Goal: Task Accomplishment & Management: Manage account settings

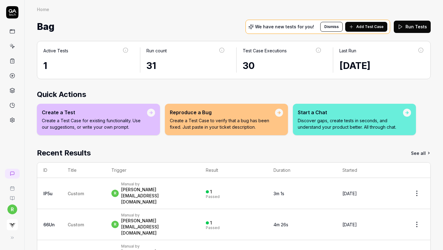
click at [412, 25] on button "Run Tests" at bounding box center [412, 27] width 37 height 12
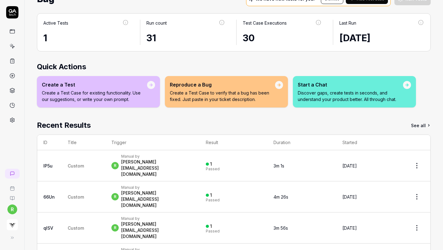
scroll to position [39, 0]
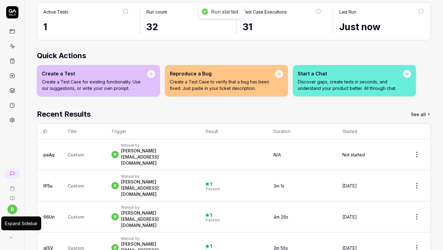
click at [12, 237] on icon at bounding box center [11, 237] width 5 height 5
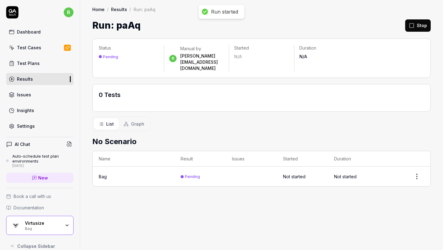
click at [39, 221] on div "Virtusize" at bounding box center [43, 223] width 36 height 6
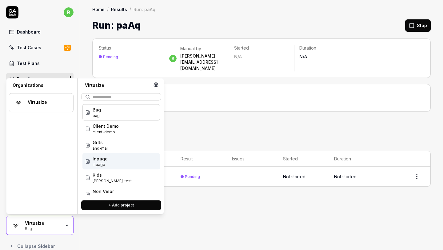
click at [106, 165] on span "inpage" at bounding box center [100, 165] width 15 height 6
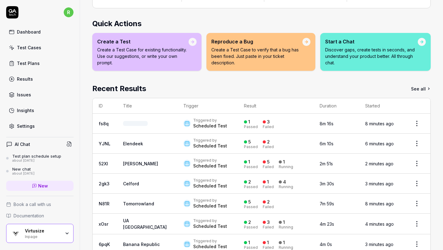
scroll to position [47, 0]
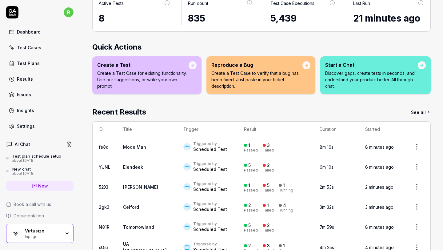
click at [33, 62] on div "Test Plans" at bounding box center [28, 63] width 23 height 6
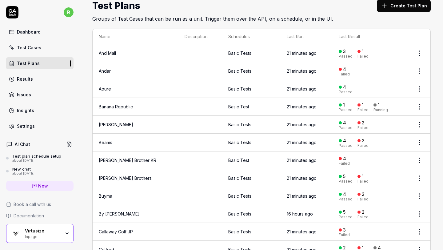
scroll to position [19, 0]
click at [129, 71] on td "Andar" at bounding box center [136, 72] width 86 height 18
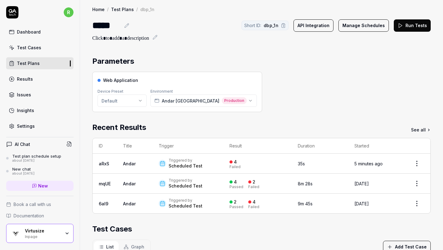
click at [412, 27] on button "Run Tests" at bounding box center [412, 25] width 37 height 12
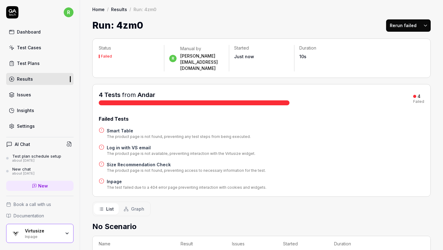
click at [409, 27] on button "Rerun failed" at bounding box center [403, 25] width 34 height 12
click at [55, 64] on link "Test Plans" at bounding box center [39, 63] width 67 height 12
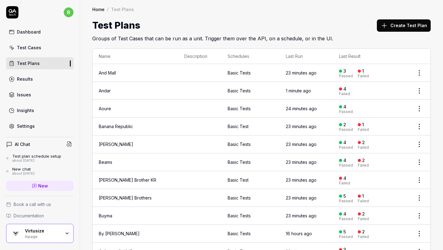
click at [47, 48] on link "Test Cases" at bounding box center [39, 48] width 67 height 12
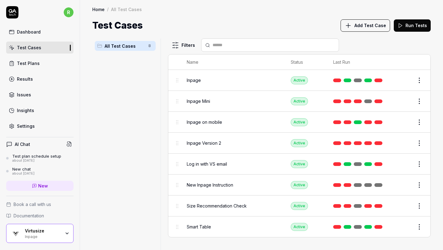
click at [31, 65] on div "Test Plans" at bounding box center [28, 63] width 23 height 6
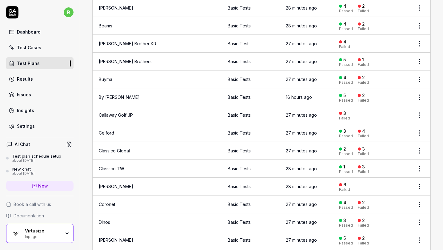
scroll to position [137, 0]
click at [119, 113] on link "Callaway Golf JP" at bounding box center [116, 114] width 34 height 5
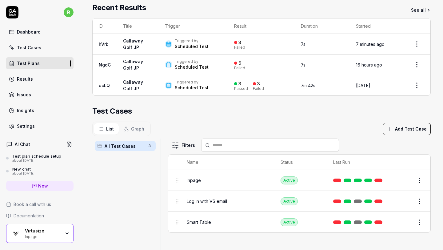
scroll to position [120, 0]
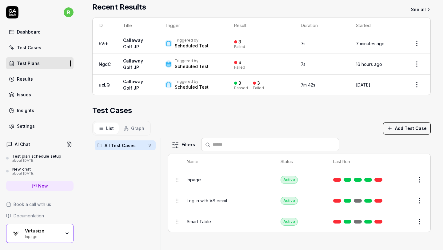
click at [371, 111] on div "Test Cases" at bounding box center [261, 110] width 339 height 11
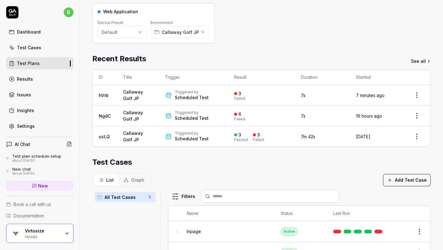
scroll to position [68, 0]
click at [417, 61] on link "See all" at bounding box center [421, 62] width 20 height 6
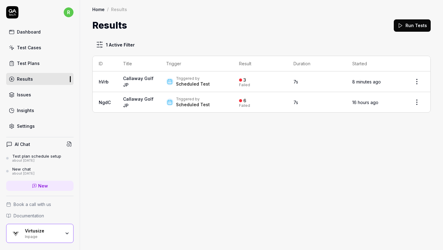
click at [35, 32] on div "Dashboard" at bounding box center [29, 32] width 24 height 6
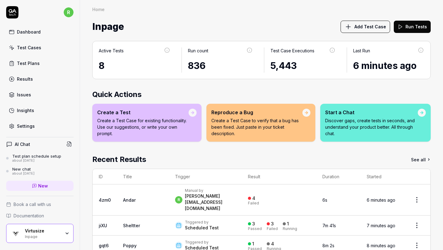
click at [29, 63] on div "Test Plans" at bounding box center [28, 63] width 23 height 6
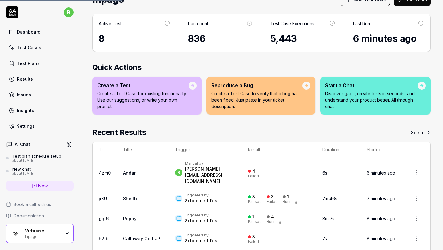
scroll to position [29, 0]
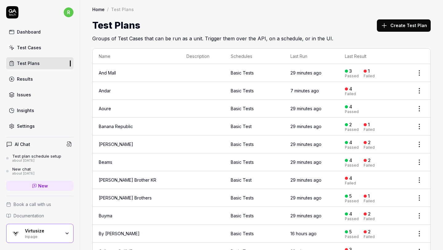
click at [421, 91] on html "r Dashboard Test Cases Test Plans Results Issues Insights Settings AI Chat Test…" at bounding box center [221, 125] width 443 height 250
click at [381, 145] on div "Edit" at bounding box center [394, 144] width 59 height 14
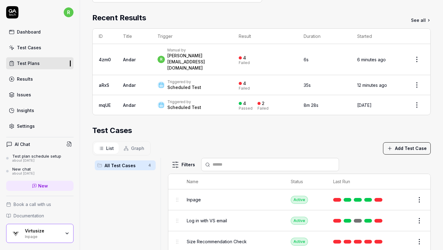
scroll to position [108, 0]
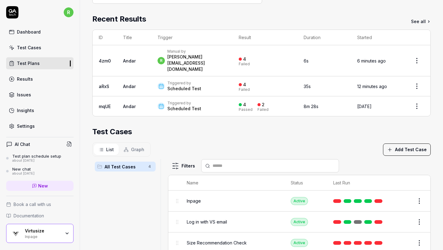
click at [31, 124] on div "Settings" at bounding box center [26, 126] width 18 height 6
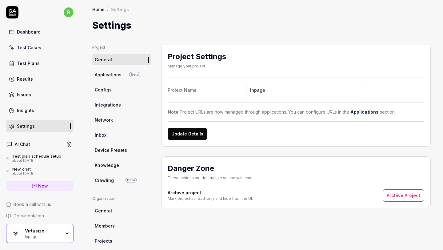
click at [123, 73] on link "Applications Beta" at bounding box center [121, 74] width 59 height 11
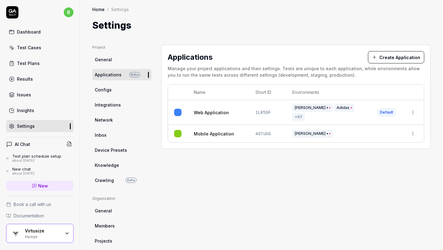
click at [414, 108] on html "r Dashboard Test Cases Test Plans Results Issues Insights Settings AI Chat Test…" at bounding box center [221, 125] width 443 height 250
click at [365, 151] on span "Edit" at bounding box center [364, 149] width 8 height 6
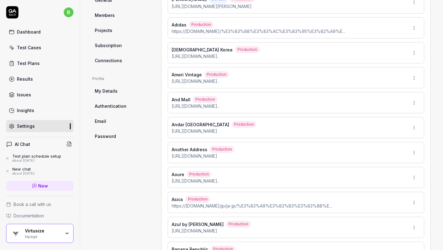
scroll to position [212, 0]
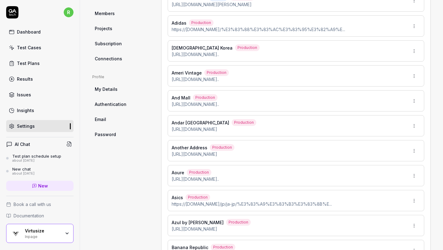
click at [293, 119] on div "Andar Japan Production https://andar-jp.com/products/mildmus-wide-pants" at bounding box center [296, 125] width 257 height 21
type input "*******"
click at [412, 119] on html "r Dashboard Test Cases Test Plans Results Issues Insights Settings AI Chat Test…" at bounding box center [221, 125] width 443 height 250
click at [384, 146] on span "Edit" at bounding box center [386, 147] width 8 height 6
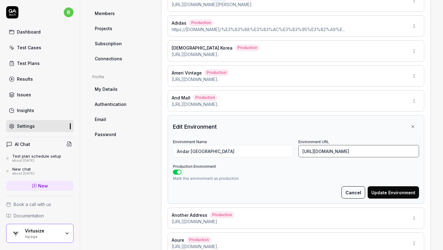
click at [342, 146] on input "https://andar-jp.com/products/mildmus-wide-pants" at bounding box center [359, 151] width 121 height 12
paste input "set-airst-aerocotton"
type input "https://andar-jp.com/products/set-airst-aerocotton"
click at [379, 188] on button "Update Environment" at bounding box center [393, 192] width 51 height 12
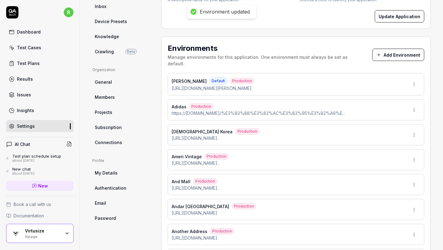
scroll to position [0, 0]
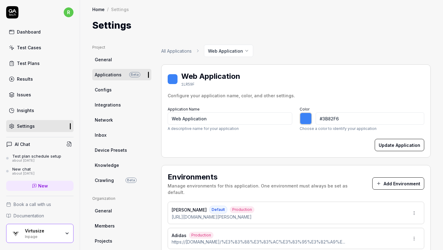
click at [314, 31] on div "Settings" at bounding box center [261, 25] width 339 height 14
type input "*******"
click at [39, 48] on div "Test Cases" at bounding box center [29, 47] width 24 height 6
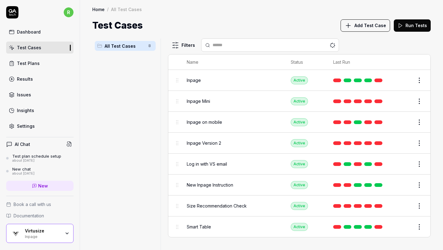
click at [113, 89] on div "All Test Cases 8" at bounding box center [125, 140] width 66 height 204
click at [40, 62] on link "Test Plans" at bounding box center [39, 63] width 67 height 12
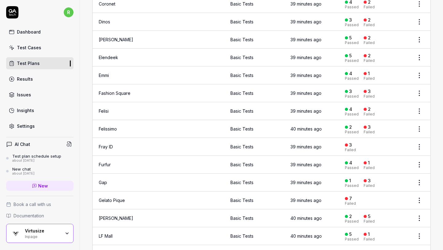
scroll to position [343, 0]
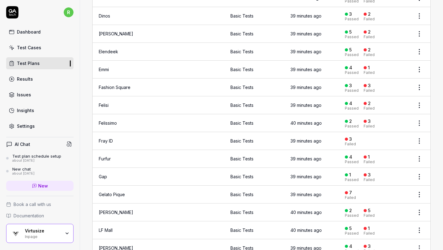
click at [120, 138] on td "Fray ID" at bounding box center [136, 141] width 87 height 18
click at [110, 138] on link "Fray ID" at bounding box center [106, 140] width 14 height 5
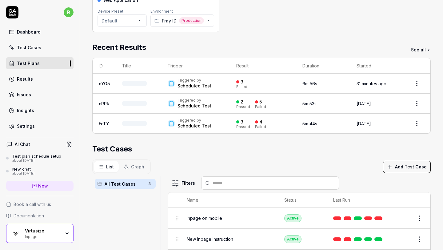
scroll to position [79, 0]
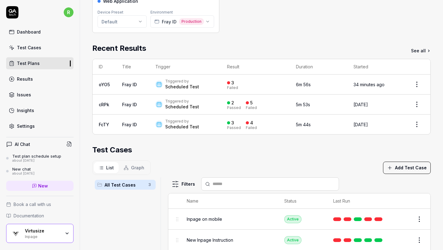
click at [278, 37] on div "Parameters Web Application Device Preset Default Environment Fray ID Production…" at bounding box center [261, 154] width 339 height 355
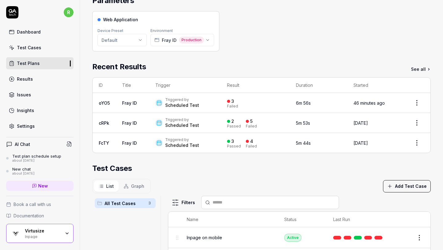
scroll to position [0, 0]
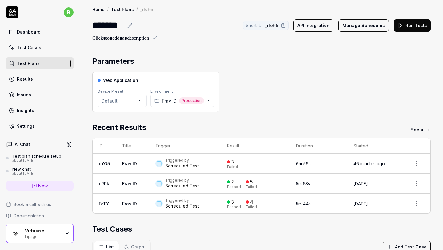
click at [50, 122] on link "Settings" at bounding box center [39, 126] width 67 height 12
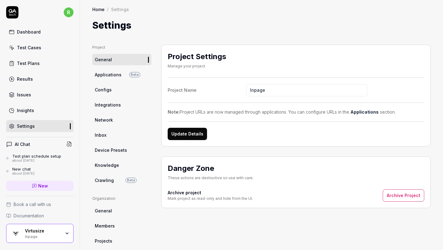
click at [149, 70] on link "Applications Beta" at bounding box center [121, 74] width 59 height 11
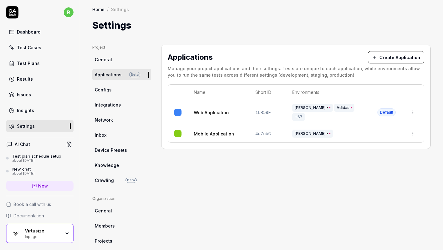
click at [414, 108] on html "r Dashboard Test Cases Test Plans Results Issues Insights Settings AI Chat Test…" at bounding box center [221, 125] width 443 height 250
click at [367, 149] on span "Edit" at bounding box center [364, 149] width 8 height 6
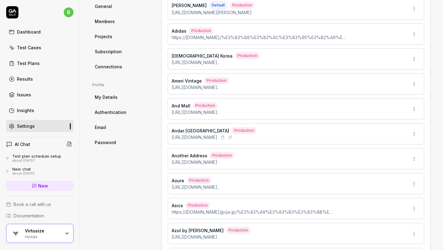
scroll to position [826, 0]
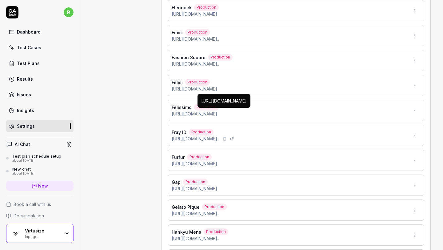
click at [219, 136] on span "https://fray-id.com/Form/Product/ProductDetail.aspx?shop=0&p..." at bounding box center [195, 139] width 47 height 6
type input "*******"
click at [414, 127] on html "r Dashboard Test Cases Test Plans Results Issues Insights Settings AI Chat Test…" at bounding box center [221, 125] width 443 height 250
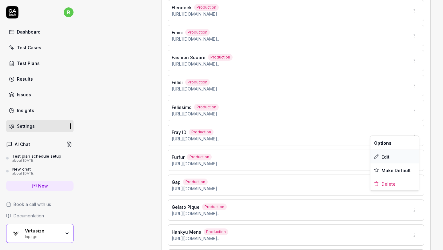
click at [381, 156] on div "Edit" at bounding box center [395, 157] width 49 height 14
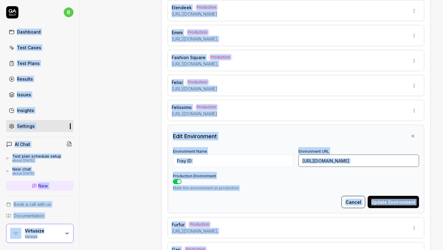
click at [328, 155] on input "https://fray-id.com/Form/Product/ProductDetail.aspx?shop=0&pid=FWFO251203&vid=F…" at bounding box center [359, 161] width 121 height 12
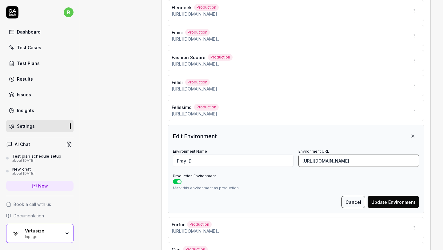
paste input "&pid=FWCS254271&vid="
type input "https://fray-id.com/Form/Product/ProductDetail.aspx?shop=&pid=FWCS254271&vid=&b…"
click at [391, 198] on button "Update Environment" at bounding box center [393, 202] width 51 height 12
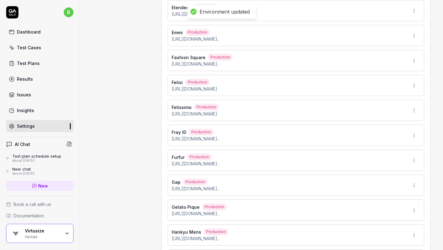
type input "*******"
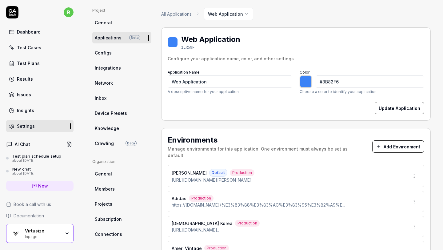
scroll to position [25, 0]
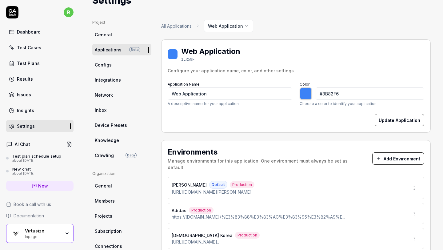
click at [27, 32] on div "Dashboard" at bounding box center [29, 32] width 24 height 6
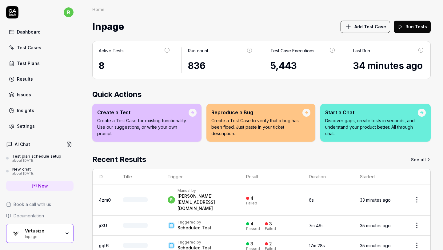
click at [22, 47] on div "Test Cases" at bounding box center [29, 47] width 24 height 6
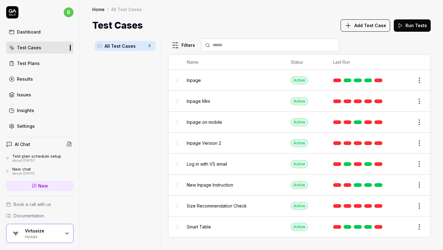
click at [302, 27] on div "Test Cases Add Test Case Run Tests" at bounding box center [261, 25] width 339 height 14
click at [224, 25] on div "Test Cases Add Test Case Run Tests" at bounding box center [261, 25] width 339 height 14
click at [300, 20] on div "Test Cases Add Test Case Run Tests" at bounding box center [261, 25] width 339 height 14
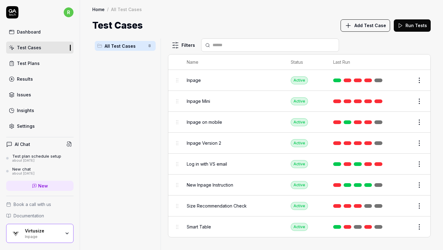
click at [38, 44] on div "Test Cases" at bounding box center [29, 47] width 24 height 6
click at [30, 66] on div "Test Plans" at bounding box center [28, 63] width 23 height 6
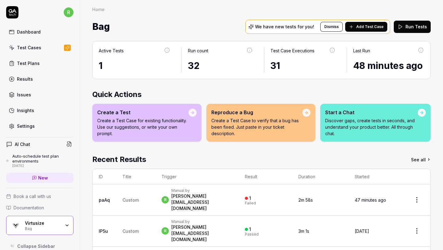
click at [57, 229] on div "Bag" at bounding box center [43, 228] width 36 height 5
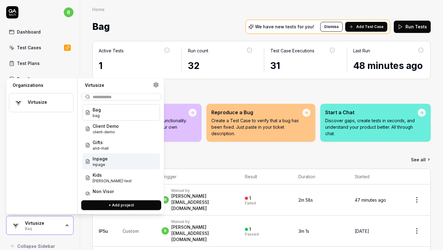
click at [98, 162] on span "inpage" at bounding box center [100, 165] width 15 height 6
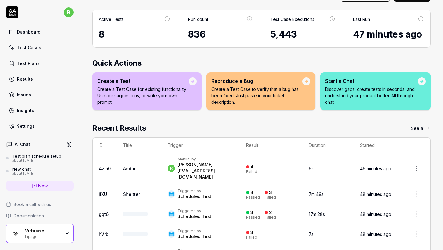
scroll to position [45, 0]
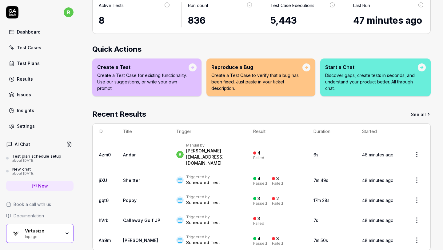
click at [35, 49] on div "Test Cases" at bounding box center [29, 47] width 24 height 6
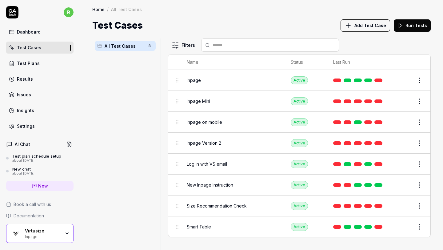
click at [192, 82] on span "Inpage" at bounding box center [194, 80] width 14 height 6
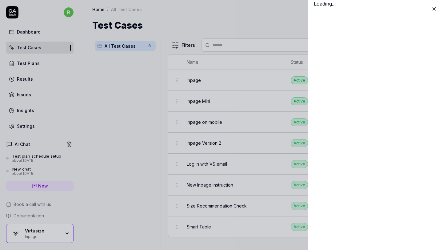
click at [196, 78] on div at bounding box center [221, 125] width 443 height 250
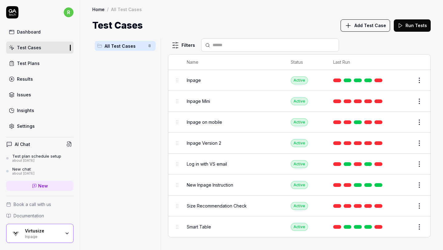
click at [194, 75] on div "Inpage" at bounding box center [233, 80] width 92 height 13
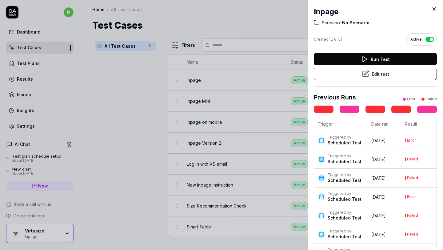
click at [99, 125] on div at bounding box center [221, 125] width 443 height 250
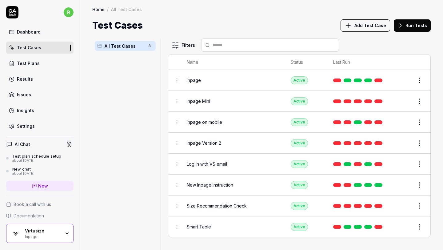
click at [33, 67] on link "Test Plans" at bounding box center [39, 63] width 67 height 12
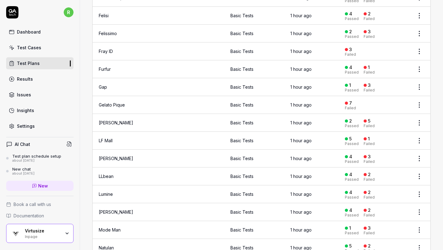
scroll to position [433, 0]
click at [117, 102] on link "Gelato Pique" at bounding box center [112, 104] width 26 height 5
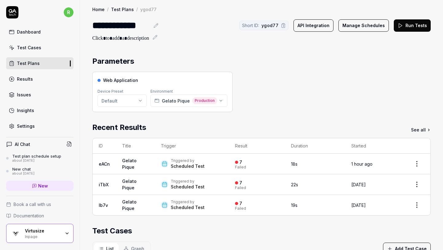
click at [179, 165] on div "Scheduled Test" at bounding box center [188, 166] width 34 height 6
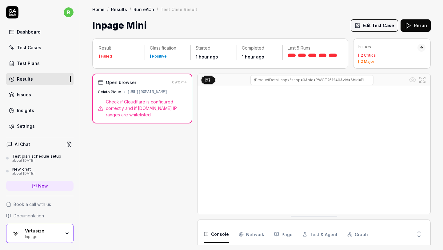
scroll to position [17, 0]
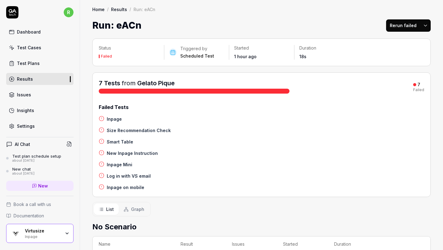
click at [116, 120] on h4 "Inpage" at bounding box center [114, 119] width 15 height 6
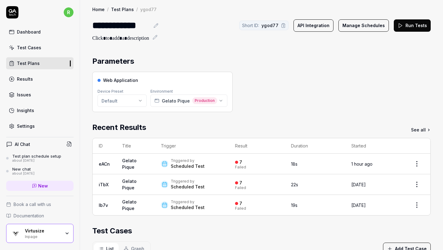
click at [155, 27] on icon at bounding box center [156, 25] width 4 height 4
click at [95, 24] on div "**********" at bounding box center [121, 25] width 58 height 14
click at [363, 65] on div "Parameters" at bounding box center [261, 61] width 339 height 11
click at [46, 62] on link "Test Plans" at bounding box center [39, 63] width 67 height 12
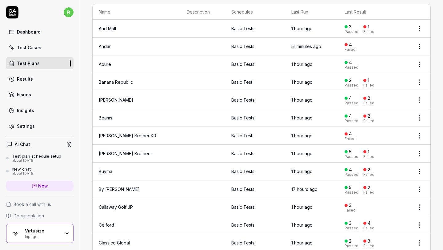
scroll to position [31, 0]
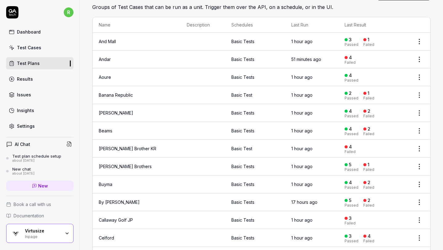
click at [421, 60] on html "r Dashboard Test Cases Test Plans Results Issues Insights Settings AI Chat Test…" at bounding box center [221, 125] width 443 height 250
click at [367, 59] on html "r Dashboard Test Cases Test Plans Results Issues Insights Settings AI Chat Test…" at bounding box center [221, 125] width 443 height 250
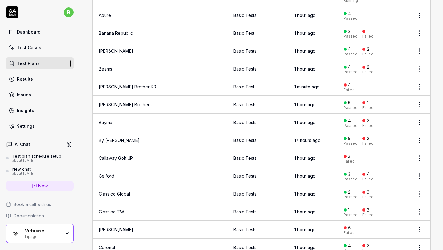
scroll to position [0, 0]
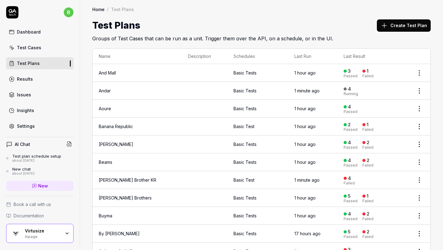
click at [160, 18] on div "Home / Test Plans Home / Test Plans Test Plans Create Test Plan Groups of Test …" at bounding box center [261, 21] width 363 height 42
click at [413, 24] on button "Create Test Plan" at bounding box center [404, 25] width 54 height 12
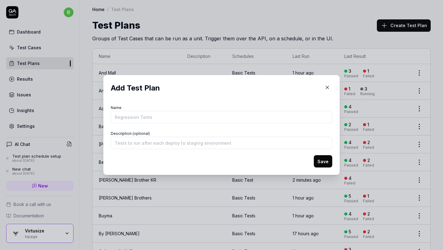
click at [214, 116] on input "Name" at bounding box center [222, 117] width 222 height 12
type input "Sanyo Shokai"
click at [320, 161] on button "Save" at bounding box center [323, 161] width 18 height 12
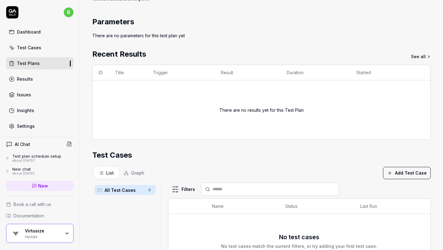
scroll to position [42, 0]
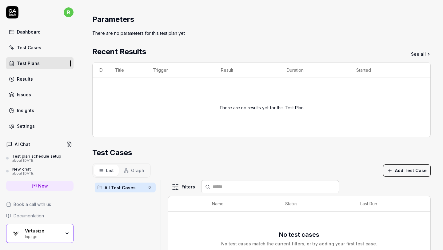
click at [414, 171] on button "Add Test Case" at bounding box center [407, 170] width 48 height 12
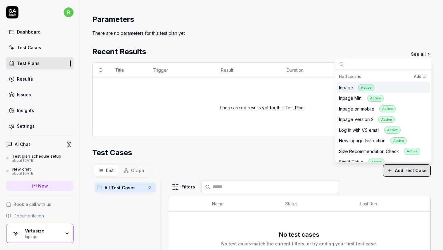
click at [417, 75] on button "Add all" at bounding box center [420, 76] width 15 height 7
click at [421, 77] on button "Add all" at bounding box center [420, 76] width 15 height 7
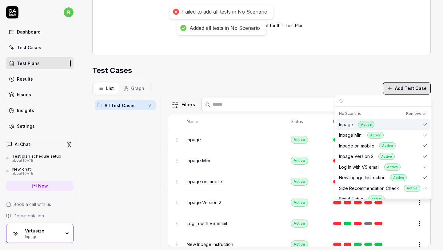
scroll to position [172, 0]
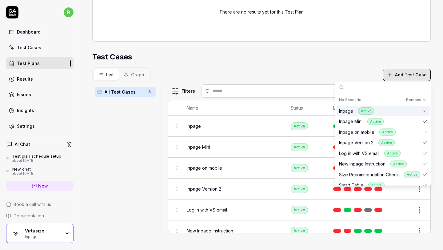
click at [283, 59] on div "Test Cases" at bounding box center [261, 56] width 339 height 11
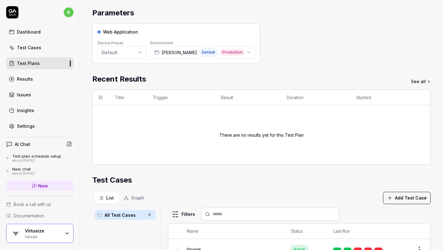
scroll to position [3, 0]
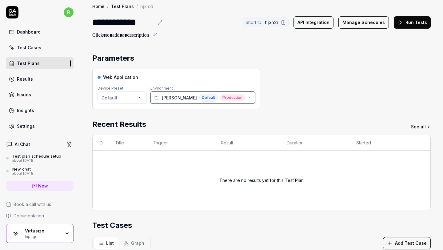
click at [246, 99] on icon "button" at bounding box center [248, 97] width 5 height 5
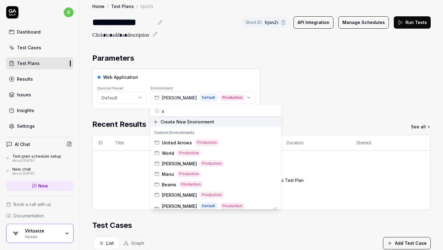
click at [198, 110] on input "s" at bounding box center [219, 110] width 115 height 11
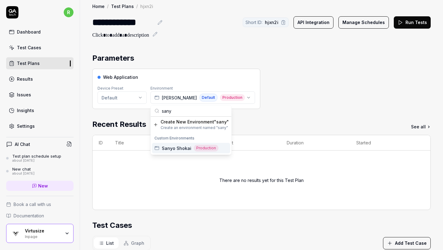
type input "sany"
click at [181, 147] on span "Sanyo Shokai" at bounding box center [177, 148] width 30 height 6
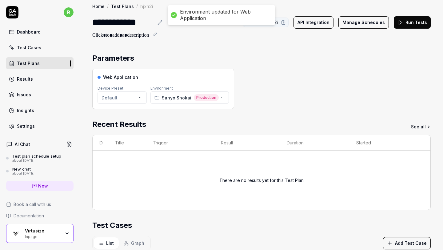
click at [296, 90] on div "Web Application Device Preset Default Environment Sanyo Shokai Production" at bounding box center [261, 89] width 339 height 40
click at [411, 24] on button "Run Tests" at bounding box center [412, 22] width 37 height 12
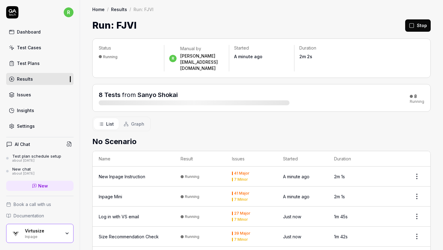
click at [235, 117] on div "List Graph" at bounding box center [261, 124] width 339 height 14
click at [305, 12] on div "Home / Results / Run: FJVl" at bounding box center [261, 9] width 339 height 6
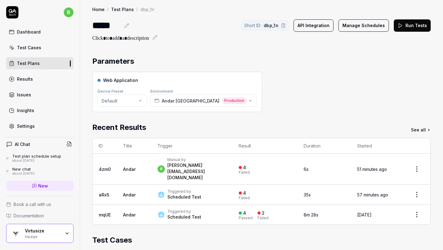
scroll to position [1, 0]
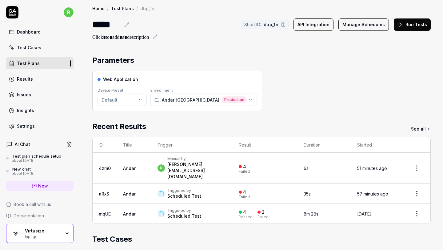
click at [418, 22] on button "Run Tests" at bounding box center [412, 24] width 37 height 12
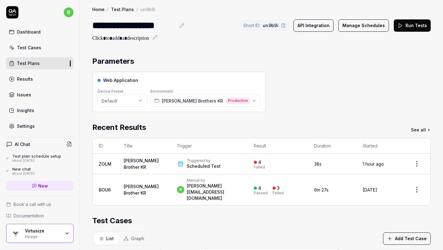
click at [410, 23] on button "Run Tests" at bounding box center [412, 25] width 37 height 12
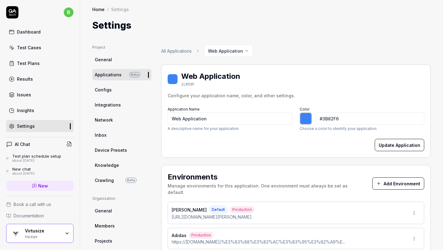
type input "*******"
click at [389, 179] on button "Add Environment" at bounding box center [399, 183] width 52 height 12
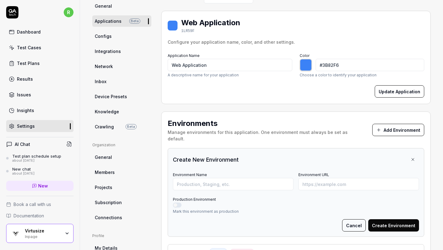
scroll to position [58, 0]
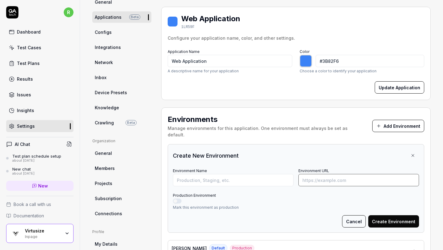
click at [321, 174] on input "Environment URL" at bounding box center [359, 180] width 121 height 12
paste input "https://store.sanyo-shokai.co.jp/products/u7r30510"
type input "https://store.sanyo-shokai.co.jp/products/u7r30510"
click at [257, 174] on input "Environment Name" at bounding box center [233, 180] width 121 height 12
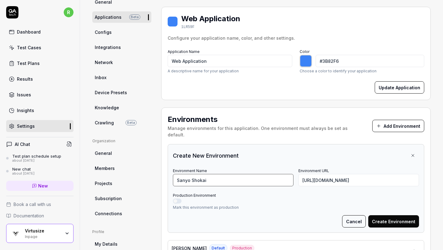
type input "Sanyo Shokai"
click at [177, 199] on button "Production Environment" at bounding box center [177, 201] width 9 height 5
click at [381, 215] on button "Create Environment" at bounding box center [394, 221] width 51 height 12
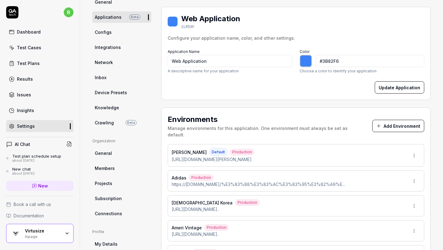
click at [290, 24] on div "Web Application 1LR59F" at bounding box center [296, 21] width 257 height 17
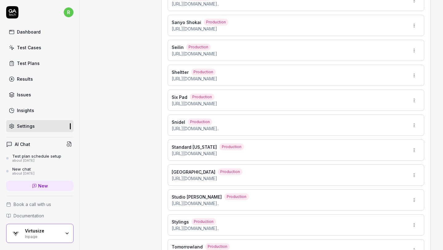
scroll to position [1511, 0]
type input "*******"
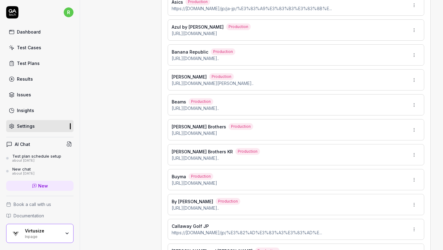
scroll to position [0, 0]
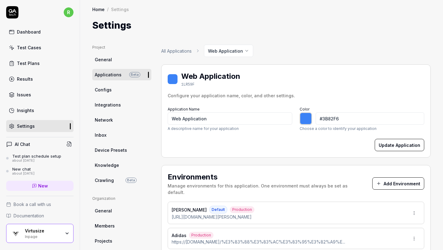
click at [397, 180] on button "Add Environment" at bounding box center [399, 183] width 52 height 12
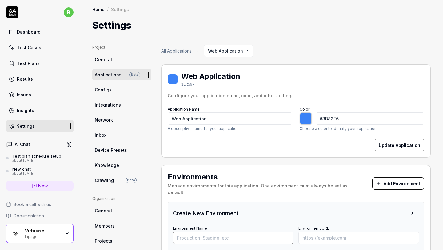
click at [274, 232] on input "Environment Name" at bounding box center [233, 238] width 121 height 12
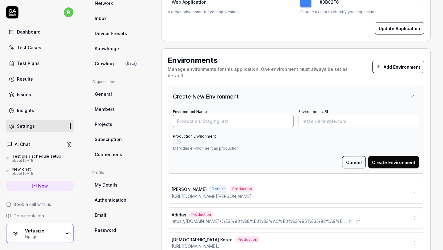
scroll to position [119, 0]
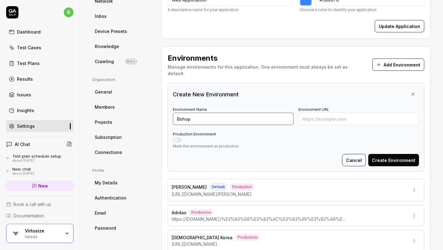
type input "Bshop"
click at [369, 114] on input "Environment URL" at bounding box center [359, 119] width 121 height 12
type input "*******"
paste input "https://bshop-inc.com/shop/ec/item/view/shop_product_id/39568"
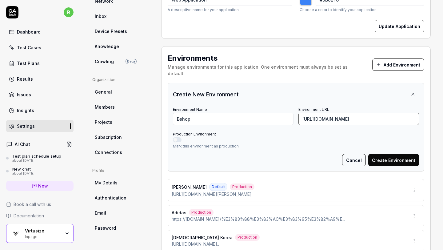
scroll to position [0, 24]
type input "https://bshop-inc.com/shop/ec/item/view/shop_product_id/39568"
click at [395, 154] on button "Create Environment" at bounding box center [394, 160] width 51 height 12
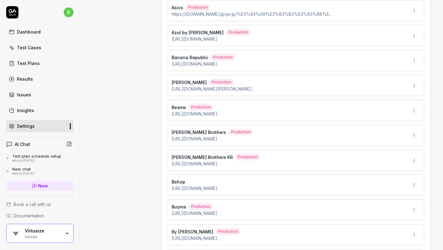
scroll to position [405, 0]
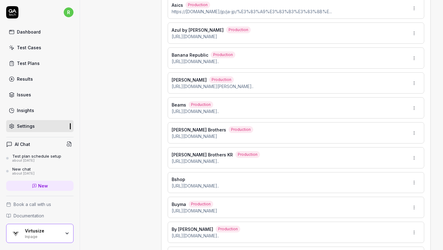
click at [417, 179] on html "r Dashboard Test Cases Test Plans Results Issues Insights Settings AI Chat Test…" at bounding box center [221, 125] width 443 height 250
click at [385, 204] on span "Edit" at bounding box center [386, 204] width 8 height 6
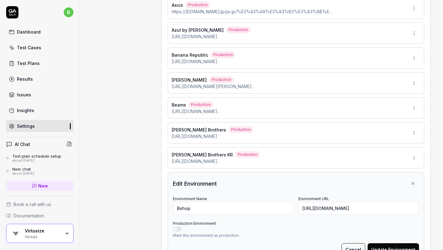
click at [178, 227] on button "Production Environment" at bounding box center [177, 229] width 9 height 5
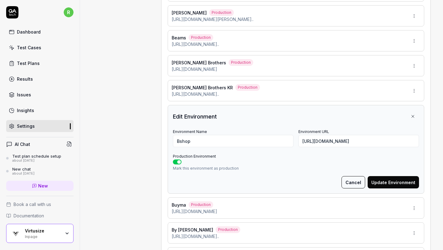
scroll to position [478, 0]
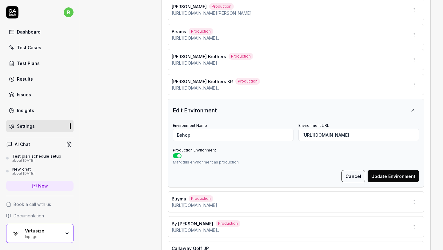
click at [392, 170] on button "Update Environment" at bounding box center [393, 176] width 51 height 12
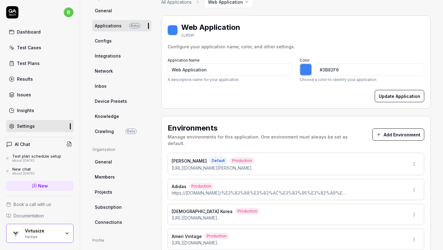
scroll to position [4, 0]
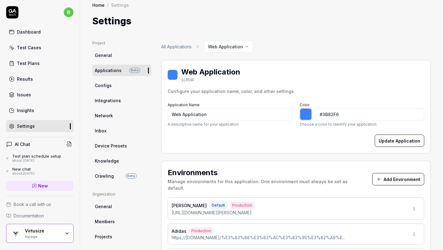
click at [392, 175] on button "Add Environment" at bounding box center [399, 179] width 52 height 12
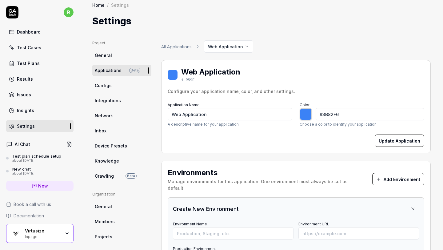
type input "*******"
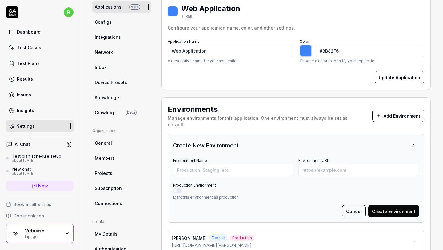
scroll to position [94, 0]
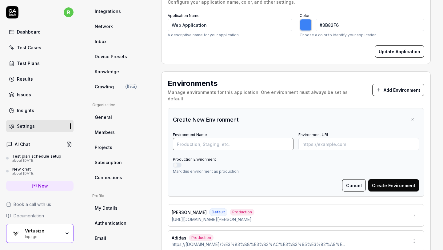
click at [253, 139] on input "Environment Name" at bounding box center [233, 144] width 121 height 12
type input "Safari Lounge"
click at [178, 163] on button "Production Environment" at bounding box center [177, 165] width 9 height 5
type input "*******"
click at [336, 138] on input "Environment URL" at bounding box center [359, 144] width 121 height 12
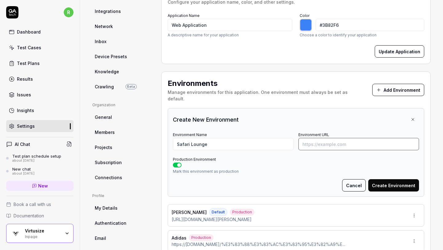
paste input "https://safarilounge.jp/product/anotherthought/51996/?id=41781308"
type input "https://safarilounge.jp/product/anotherthought/51996/?id=41781308"
click at [400, 179] on button "Create Environment" at bounding box center [394, 185] width 51 height 12
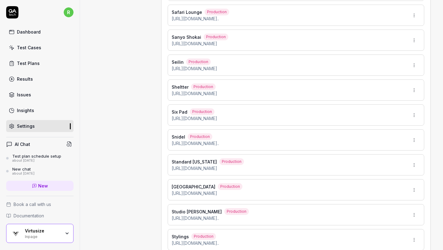
scroll to position [1484, 0]
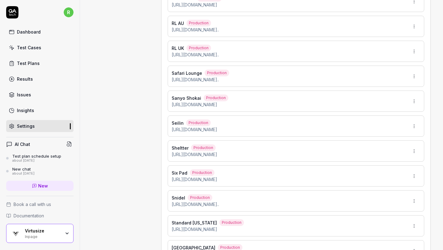
type input "*******"
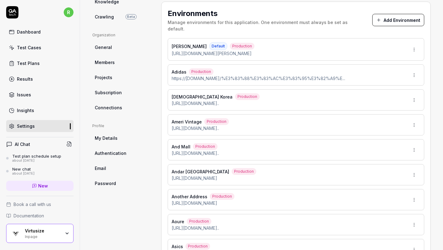
scroll to position [91, 0]
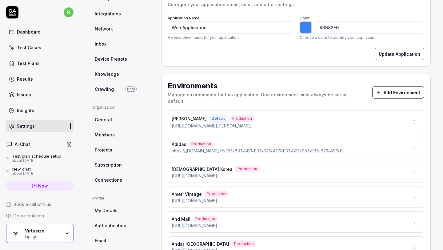
click at [391, 88] on button "Add Environment" at bounding box center [399, 92] width 52 height 12
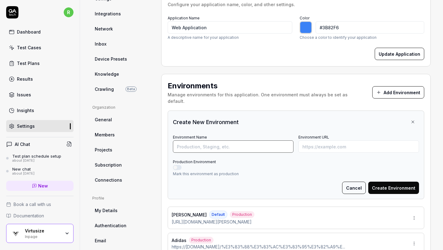
click at [189, 142] on input "Environment Name" at bounding box center [233, 146] width 121 height 12
type input "[PERSON_NAME]"
click at [177, 165] on button "Production Environment" at bounding box center [177, 167] width 9 height 5
type input "*******"
type button "on"
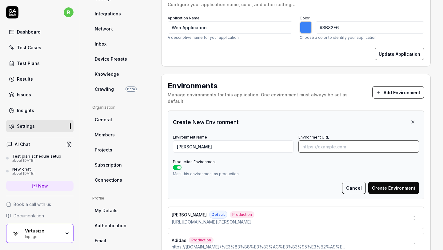
click at [309, 140] on input "Environment URL" at bounding box center [359, 146] width 121 height 12
paste input "https://web.hh-online.jp/fashion/goods/index.html?ggcd=O10727070"
type input "https://web.hh-online.jp/fashion/goods/index.html?ggcd=O10727070"
click at [388, 184] on button "Create Environment" at bounding box center [394, 188] width 51 height 12
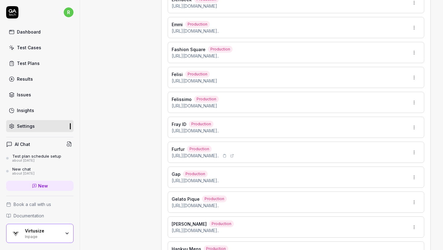
scroll to position [895, 0]
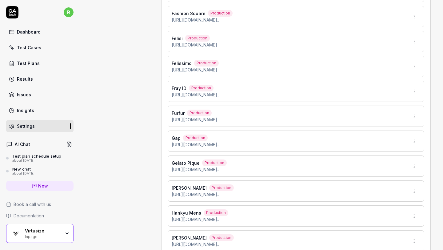
type input "*******"
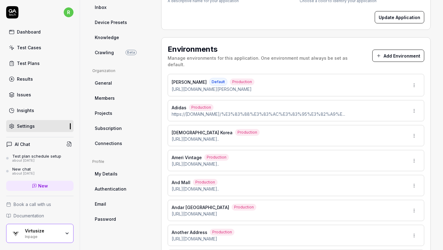
scroll to position [116, 0]
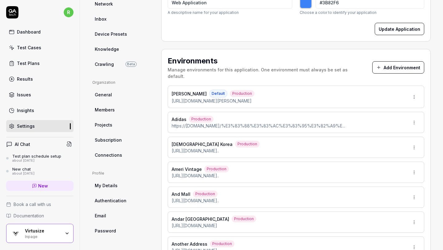
click at [399, 66] on button "Add Environment" at bounding box center [399, 67] width 52 height 12
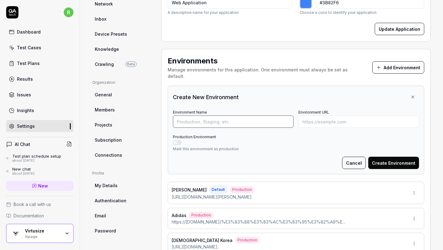
click at [278, 115] on input "Environment Name" at bounding box center [233, 121] width 121 height 12
type input "Makes"
type input "*******"
paste input "https://www.makes.jp/c/mens/bROOTS25S10F25PT"
type input "https://www.makes.jp/c/mens/bROOTS25S10F25PT"
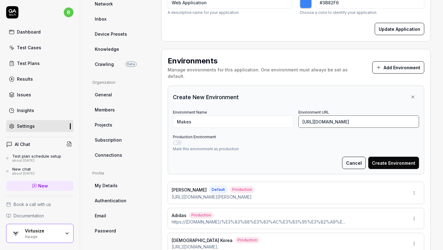
type input "*******"
type input "https://www.makes.jp/c/mens/bROOTS25S10F25PT"
click at [176, 140] on button "Production Environment" at bounding box center [177, 142] width 9 height 5
click at [392, 157] on button "Create Environment" at bounding box center [394, 163] width 51 height 12
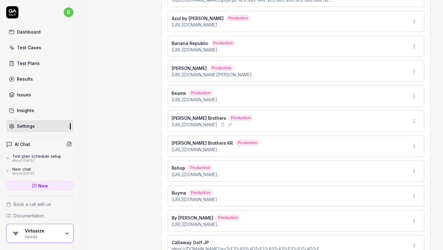
scroll to position [1175, 0]
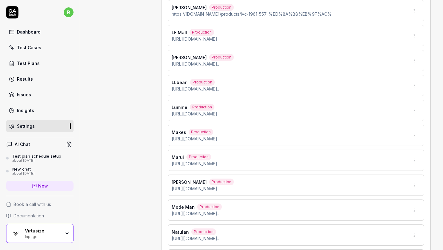
type input "*******"
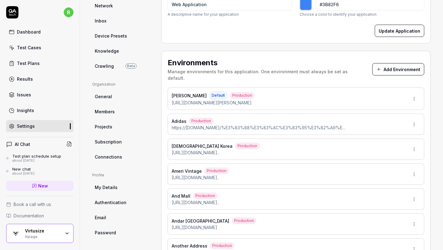
scroll to position [0, 0]
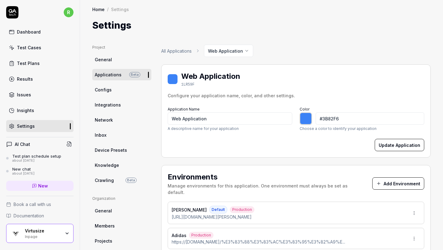
click at [402, 181] on button "Add Environment" at bounding box center [399, 183] width 52 height 12
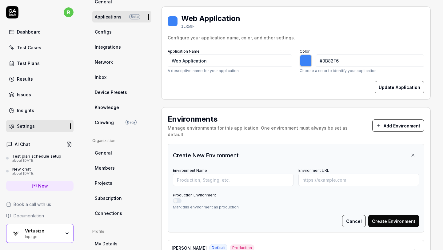
scroll to position [71, 0]
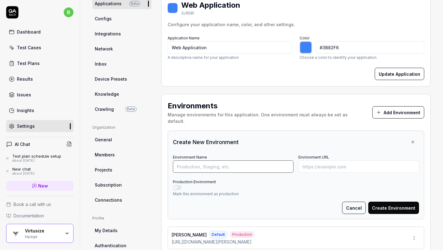
click at [268, 160] on input "Environment Name" at bounding box center [233, 166] width 121 height 12
type input "ID Look"
click at [177, 185] on button "Production Environment" at bounding box center [177, 187] width 9 height 5
type input "*******"
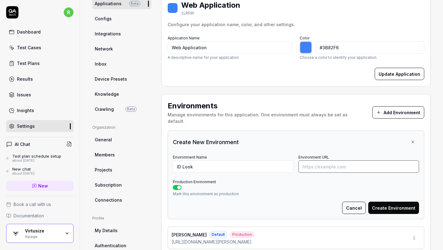
click at [319, 160] on input "Environment URL" at bounding box center [359, 166] width 121 height 12
paste input "https://www.idlookmall.com/product/productDetail?pcode=P000126216"
type input "https://www.idlookmall.com/product/productDetail?pcode=P000126216"
click at [398, 202] on button "Create Environment" at bounding box center [394, 208] width 51 height 12
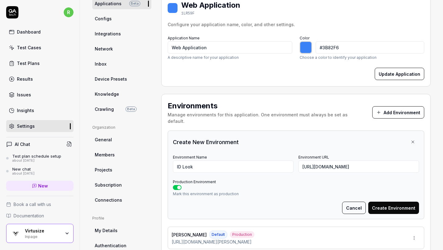
scroll to position [0, 0]
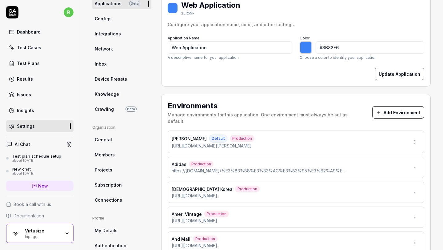
click at [356, 16] on div "Web Application 1LR59F" at bounding box center [296, 8] width 257 height 17
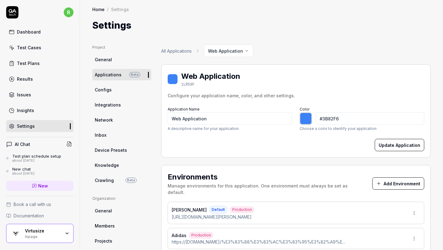
click at [390, 183] on button "Add Environment" at bounding box center [399, 183] width 52 height 12
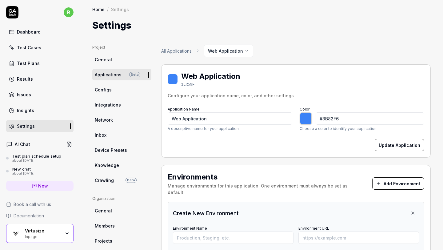
type input "*******"
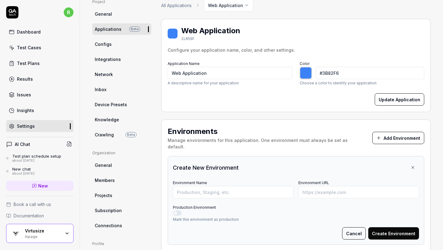
scroll to position [65, 0]
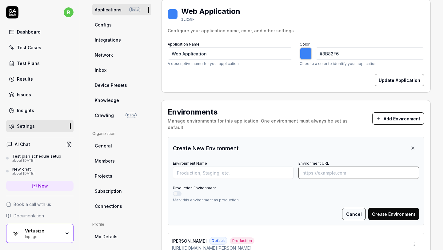
click at [321, 168] on input "Environment URL" at bounding box center [359, 173] width 121 height 12
paste input "https://www.style-deli.com/c/blk001/850136"
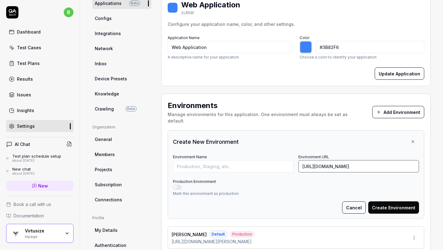
scroll to position [77, 0]
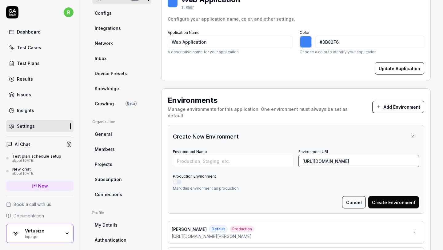
type input "https://www.style-deli.com/c/blk001/850136"
click at [261, 155] on input "Environment Name" at bounding box center [233, 161] width 121 height 12
type input "Style Deli"
click at [179, 180] on button "Production Environment" at bounding box center [177, 182] width 9 height 5
click at [382, 196] on button "Create Environment" at bounding box center [394, 202] width 51 height 12
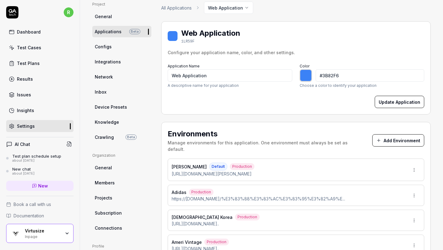
scroll to position [47, 0]
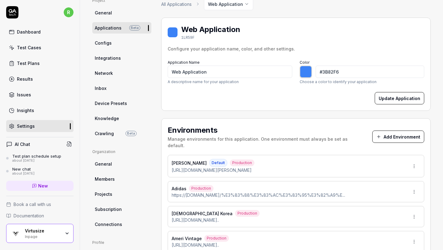
click at [382, 134] on button "Add Environment" at bounding box center [399, 137] width 52 height 12
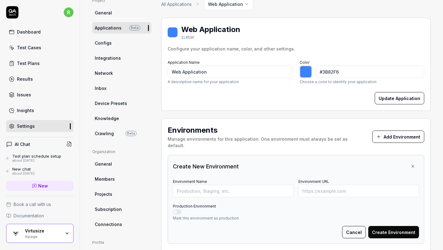
type input "*******"
click at [261, 185] on input "Environment Name" at bounding box center [233, 191] width 121 height 12
type input "Restir"
type input "*******"
paste input "https://www.restir.com/category/a/i/27A62318-52"
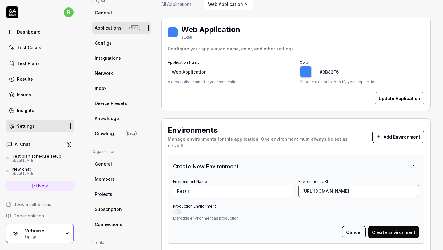
type input "https://www.restir.com/category/a/i/27A62318-52"
click at [365, 202] on div "Production Environment Mark this environment as production" at bounding box center [296, 211] width 246 height 19
click at [177, 209] on button "Production Environment" at bounding box center [177, 211] width 9 height 5
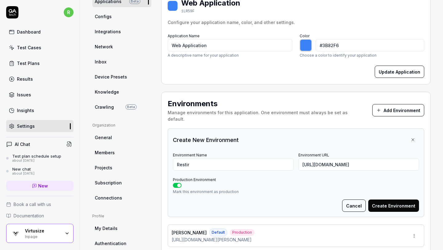
scroll to position [79, 0]
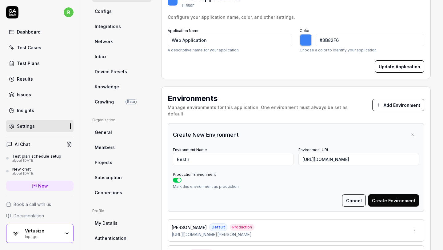
click at [390, 194] on button "Create Environment" at bounding box center [394, 200] width 51 height 12
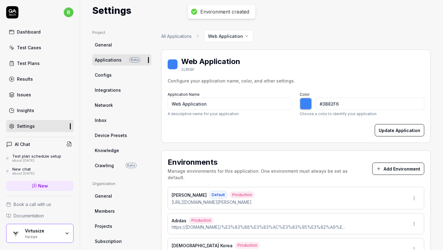
scroll to position [2, 0]
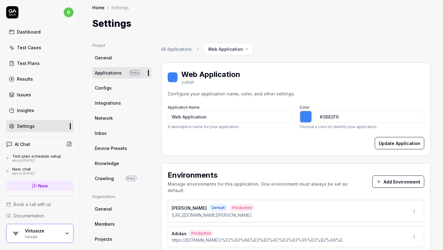
type input "*******"
click at [387, 176] on button "Add Environment" at bounding box center [399, 182] width 52 height 12
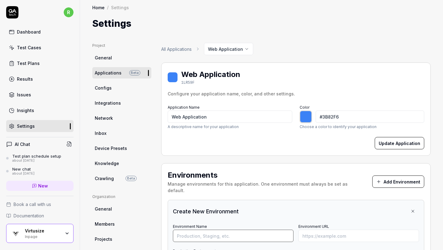
click at [227, 230] on input "Environment Name" at bounding box center [233, 236] width 121 height 12
type input "Cox"
type input "*******"
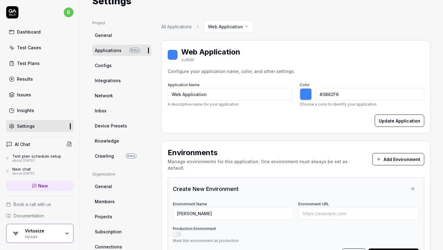
scroll to position [35, 0]
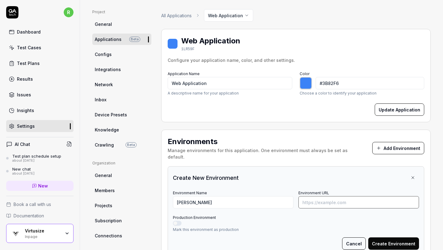
paste input "https://tokyodesignchannel.com/c/ikka/51620019"
type input "https://tokyodesignchannel.com/c/ikka/51620019"
click at [179, 221] on button "Production Environment" at bounding box center [177, 223] width 9 height 5
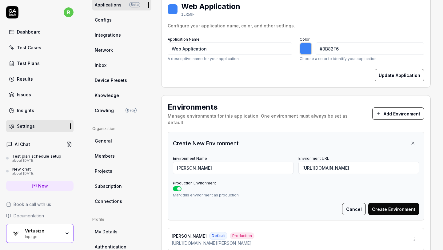
scroll to position [79, 0]
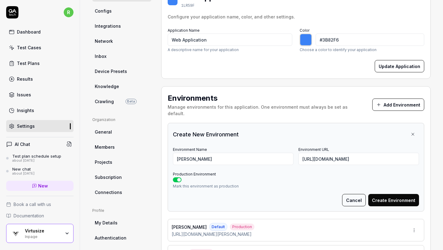
click at [376, 194] on button "Create Environment" at bounding box center [394, 200] width 51 height 12
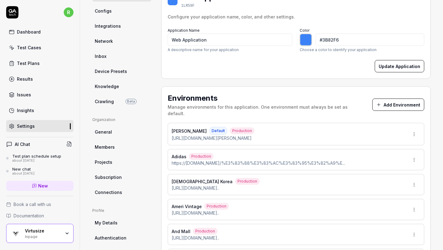
type input "*******"
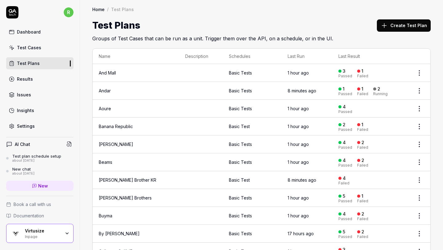
click at [404, 29] on button "Create Test Plan" at bounding box center [404, 25] width 54 height 12
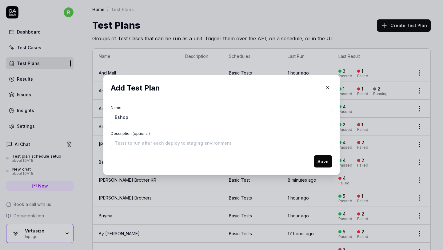
type input "Bshop"
click at [326, 156] on button "Save" at bounding box center [323, 161] width 18 height 12
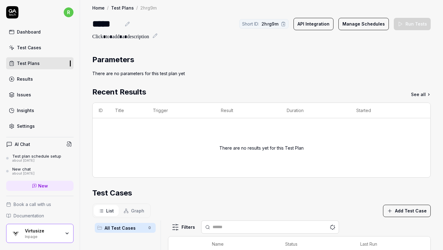
scroll to position [4, 0]
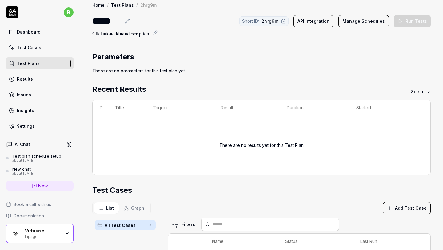
click at [388, 207] on button "Add Test Case" at bounding box center [407, 208] width 48 height 12
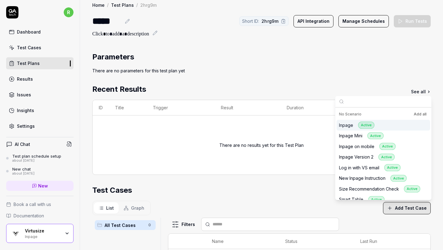
click at [415, 114] on button "Add all" at bounding box center [420, 114] width 15 height 7
click at [303, 68] on div "There are no parameters for this test plan yet" at bounding box center [261, 70] width 339 height 6
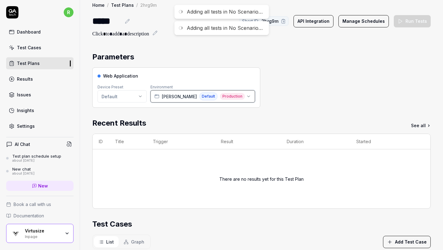
click at [163, 93] on div "Coen Default Production" at bounding box center [200, 96] width 91 height 8
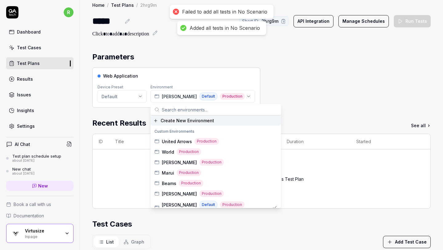
click at [184, 111] on input "text" at bounding box center [219, 109] width 115 height 11
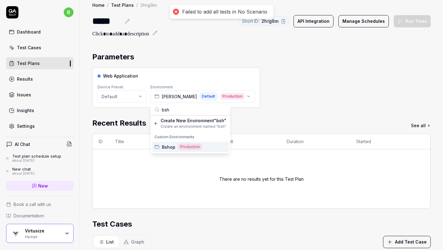
type input "bsh"
click at [195, 144] on span "Production" at bounding box center [190, 147] width 25 height 7
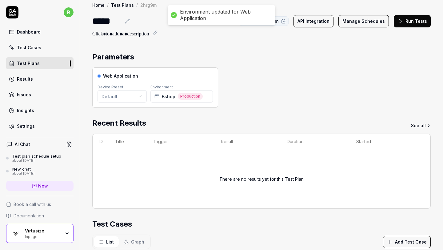
click at [186, 123] on div "Recent Results See all" at bounding box center [261, 123] width 339 height 11
click at [416, 20] on button "Run Tests" at bounding box center [412, 21] width 37 height 12
click at [41, 63] on link "Test Plans" at bounding box center [39, 63] width 67 height 12
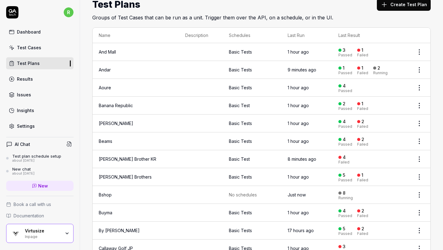
scroll to position [3, 0]
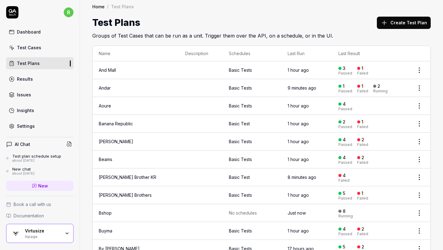
click at [399, 26] on button "Create Test Plan" at bounding box center [404, 23] width 54 height 12
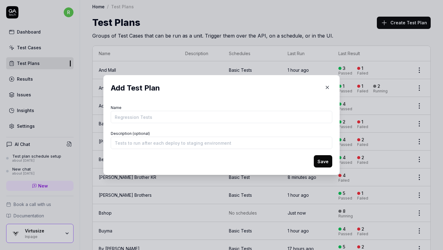
click at [212, 117] on input "Name" at bounding box center [222, 117] width 222 height 12
type input "Safari Lounge"
click at [323, 159] on button "Save" at bounding box center [323, 161] width 18 height 12
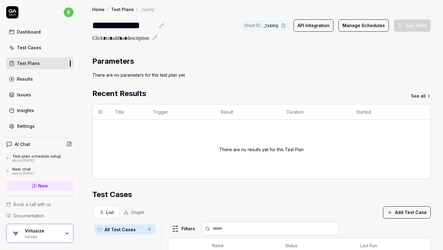
click at [406, 210] on button "Add Test Case" at bounding box center [407, 212] width 48 height 12
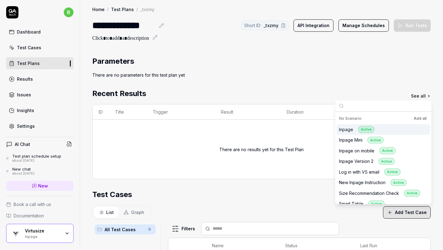
click at [419, 117] on button "Add all" at bounding box center [420, 118] width 15 height 7
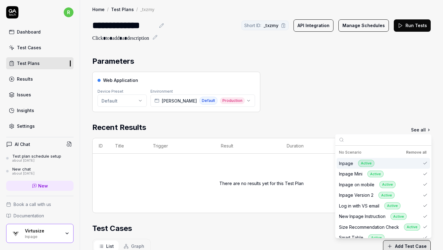
click at [261, 86] on div "Web Application Device Preset Default Environment [PERSON_NAME] Default Product…" at bounding box center [261, 92] width 339 height 40
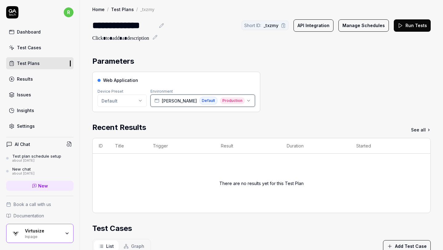
click at [246, 100] on icon "button" at bounding box center [248, 100] width 5 height 5
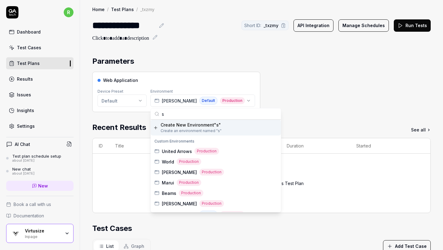
click at [207, 114] on input "s" at bounding box center [219, 113] width 115 height 11
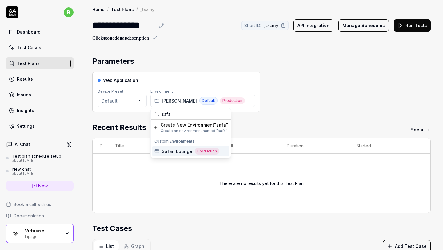
type input "safa"
click at [187, 153] on span "Safari Lounge" at bounding box center [177, 151] width 30 height 6
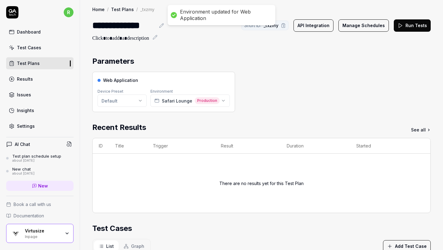
click at [316, 115] on div "Parameters Web Application Device Preset Default Environment Safari Lounge Prod…" at bounding box center [261, 233] width 339 height 354
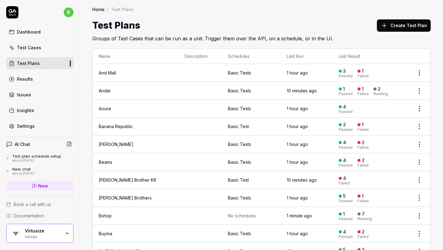
click at [414, 25] on button "Create Test Plan" at bounding box center [404, 25] width 54 height 12
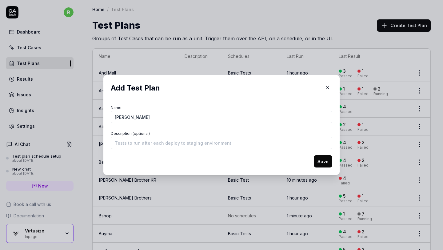
type input "[PERSON_NAME]"
click at [325, 160] on button "Save" at bounding box center [323, 161] width 18 height 12
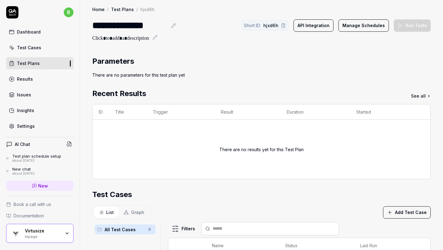
click at [226, 51] on div "Parameters There are no parameters for this test plan yet Recent Results See al…" at bounding box center [261, 219] width 363 height 339
click at [256, 65] on div "Parameters" at bounding box center [261, 61] width 339 height 11
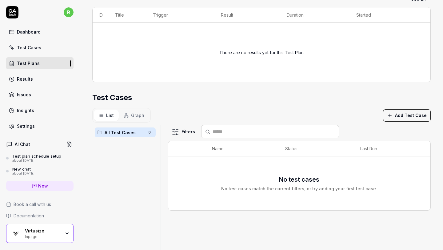
scroll to position [117, 0]
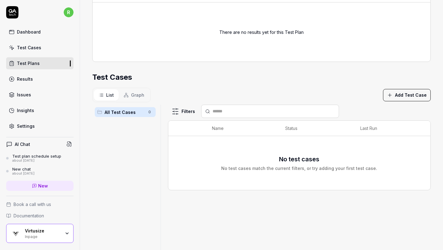
click at [410, 98] on button "Add Test Case" at bounding box center [407, 95] width 48 height 12
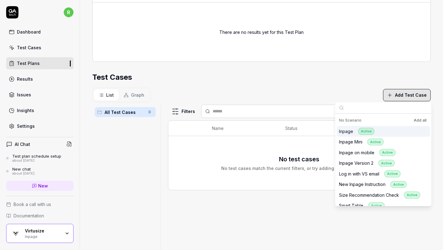
click at [420, 122] on button "Add all" at bounding box center [420, 120] width 15 height 7
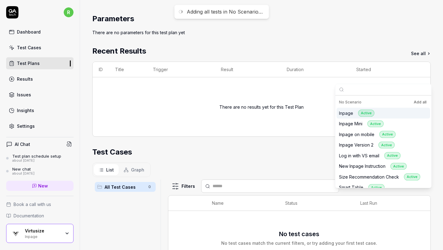
scroll to position [138, 0]
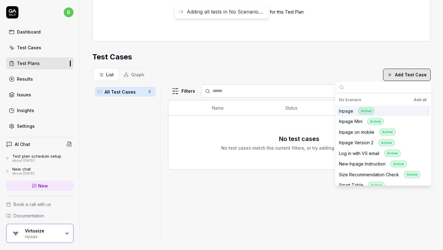
click at [419, 100] on button "Add all" at bounding box center [420, 99] width 15 height 7
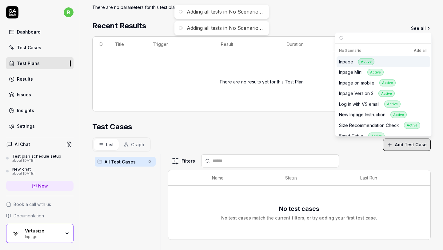
scroll to position [33, 0]
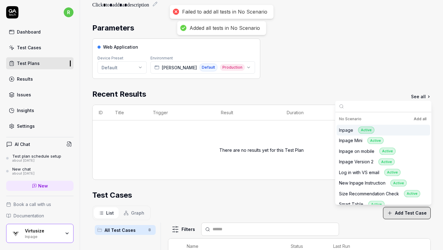
click at [300, 48] on div "Web Application Device Preset Default Environment [PERSON_NAME] Default Product…" at bounding box center [261, 58] width 339 height 40
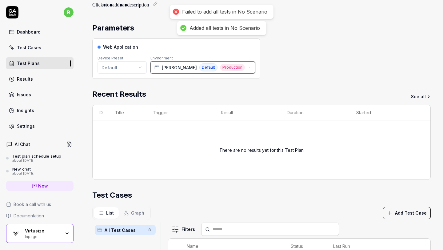
click at [194, 68] on div "[PERSON_NAME] Default Production" at bounding box center [200, 67] width 91 height 8
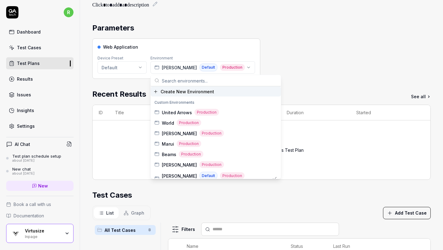
click at [188, 80] on input "text" at bounding box center [219, 80] width 115 height 11
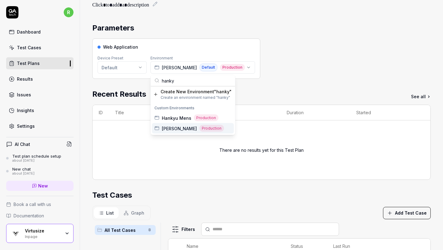
type input "hanky"
click at [179, 126] on span "[PERSON_NAME]" at bounding box center [179, 128] width 35 height 6
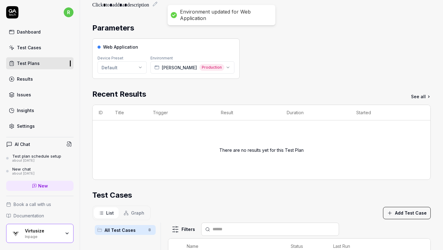
click at [305, 49] on div "Web Application Device Preset Default Environment [PERSON_NAME] Production" at bounding box center [261, 58] width 339 height 40
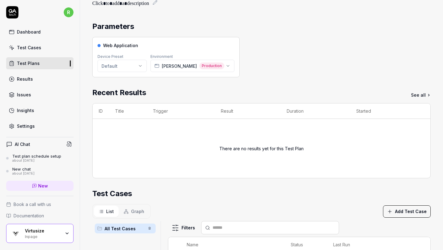
scroll to position [0, 0]
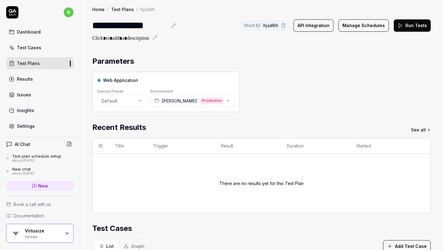
click at [408, 25] on button "Run Tests" at bounding box center [412, 25] width 37 height 12
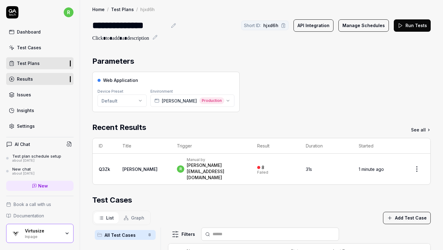
click at [419, 26] on button "Run Tests" at bounding box center [412, 25] width 37 height 12
click at [40, 63] on link "Test Plans" at bounding box center [39, 63] width 67 height 12
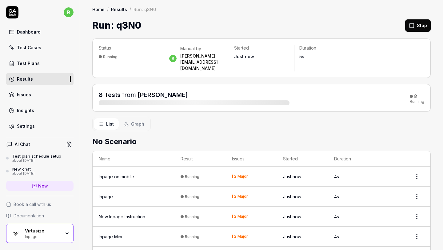
click at [50, 65] on link "Test Plans" at bounding box center [39, 63] width 67 height 12
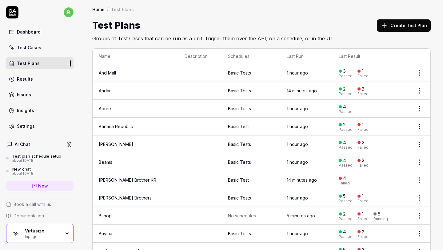
click at [394, 26] on button "Create Test Plan" at bounding box center [404, 25] width 54 height 12
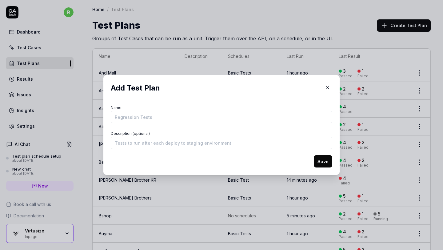
click at [254, 115] on input "Name" at bounding box center [222, 117] width 222 height 12
type input "Makes"
click at [322, 158] on button "Save" at bounding box center [323, 161] width 18 height 12
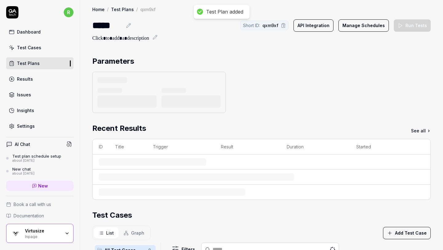
scroll to position [2, 0]
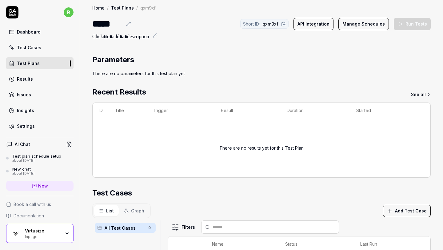
click at [398, 208] on button "Add Test Case" at bounding box center [407, 211] width 48 height 12
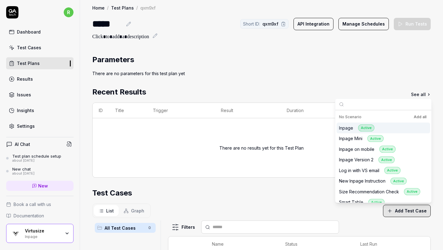
click at [420, 118] on button "Add all" at bounding box center [420, 116] width 15 height 7
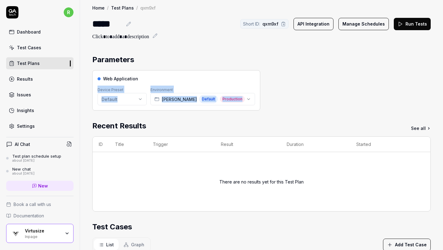
drag, startPoint x: 260, startPoint y: 77, endPoint x: 219, endPoint y: 100, distance: 47.2
click at [219, 100] on div "Web Application Device Preset Default Environment [PERSON_NAME] Default Product…" at bounding box center [261, 90] width 339 height 40
click at [246, 98] on icon "button" at bounding box center [248, 99] width 5 height 5
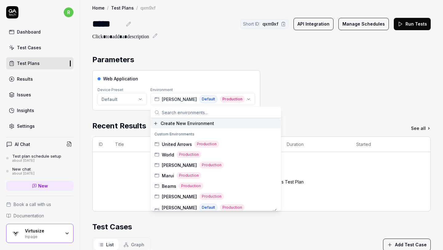
click at [208, 112] on input "text" at bounding box center [219, 112] width 115 height 11
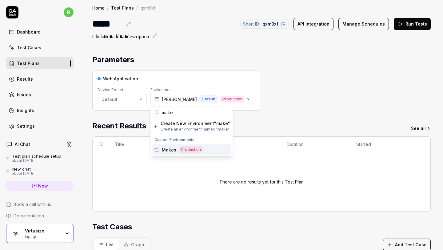
type input "make"
click at [208, 147] on div "Makes Production" at bounding box center [191, 149] width 79 height 10
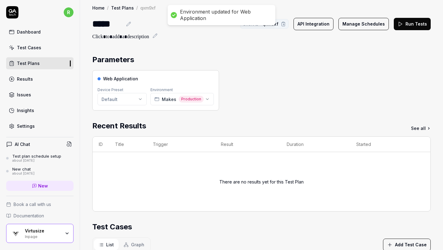
click at [244, 104] on div "Web Application Device Preset Default Environment Makes Production" at bounding box center [261, 90] width 339 height 40
click at [411, 24] on button "Run Tests" at bounding box center [412, 24] width 37 height 12
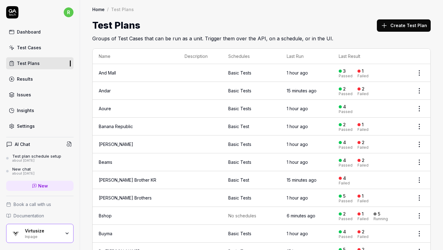
click at [400, 25] on button "Create Test Plan" at bounding box center [404, 25] width 54 height 12
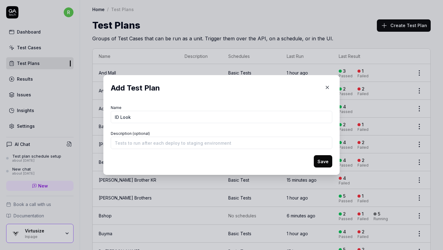
type input "ID Look"
click at [304, 126] on form "Name ID Look Description (optional) Save" at bounding box center [222, 135] width 222 height 64
click at [326, 162] on button "Save" at bounding box center [323, 161] width 18 height 12
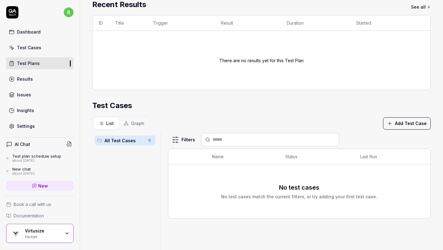
scroll to position [103, 0]
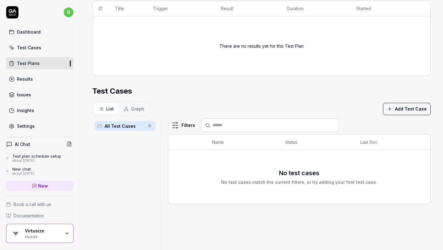
click at [411, 109] on button "Add Test Case" at bounding box center [407, 109] width 48 height 12
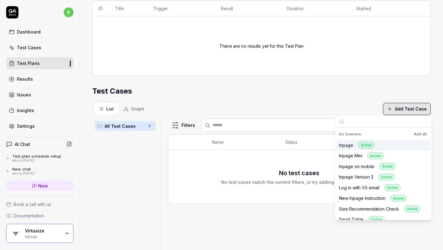
click at [423, 136] on button "Add all" at bounding box center [420, 134] width 15 height 7
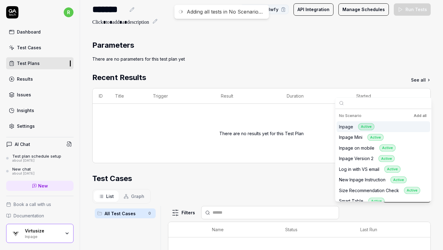
scroll to position [0, 0]
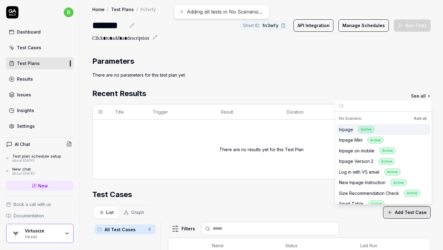
click at [314, 69] on section "Parameters There are no parameters for this test plan yet" at bounding box center [261, 67] width 339 height 22
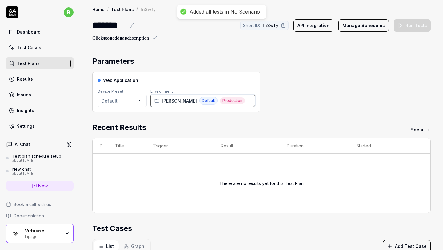
click at [246, 102] on icon "button" at bounding box center [248, 100] width 5 height 5
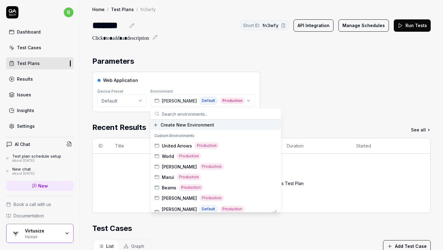
click at [205, 112] on input "text" at bounding box center [219, 113] width 115 height 11
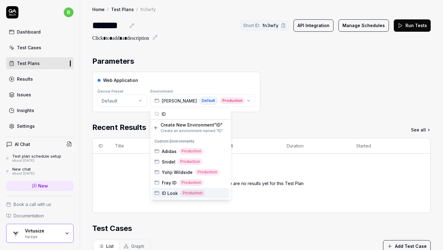
type input "ID"
click at [168, 193] on span "ID Look" at bounding box center [170, 193] width 16 height 6
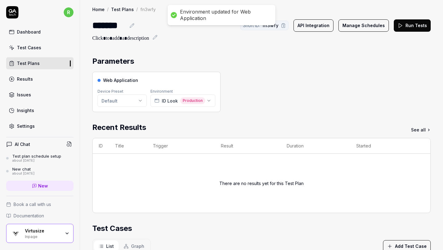
click at [267, 69] on section "Parameters Web Application Device Preset Default Environment ID Look Production" at bounding box center [261, 84] width 339 height 56
click at [262, 69] on section "Parameters Web Application Device Preset Default Environment ID Look Production" at bounding box center [261, 84] width 339 height 56
click at [407, 24] on button "Run Tests" at bounding box center [412, 25] width 37 height 12
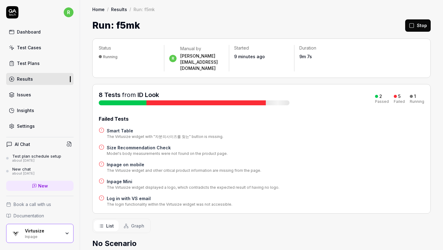
click at [30, 61] on div "Test Plans" at bounding box center [28, 63] width 23 height 6
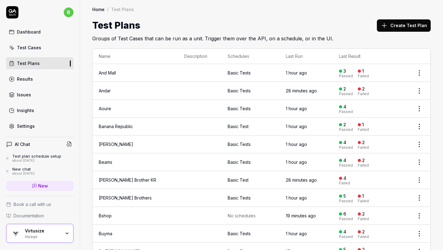
click at [388, 27] on icon at bounding box center [384, 25] width 7 height 7
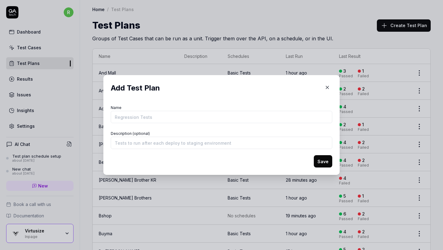
click at [236, 118] on input "Name" at bounding box center [222, 117] width 222 height 12
type input "Style Deli"
click at [319, 160] on button "Save" at bounding box center [323, 161] width 18 height 12
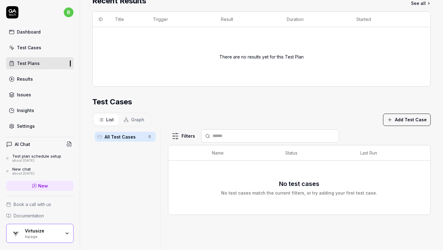
scroll to position [48, 0]
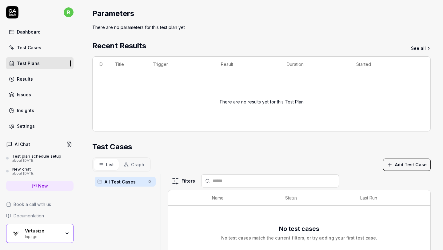
click at [19, 50] on div "Test Cases" at bounding box center [29, 47] width 24 height 6
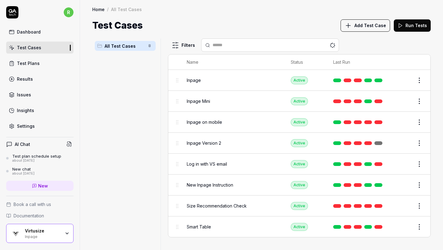
click at [120, 113] on div "All Test Cases 8" at bounding box center [125, 140] width 66 height 204
click at [41, 64] on link "Test Plans" at bounding box center [39, 63] width 67 height 12
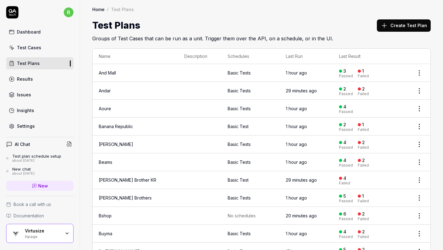
scroll to position [846, 0]
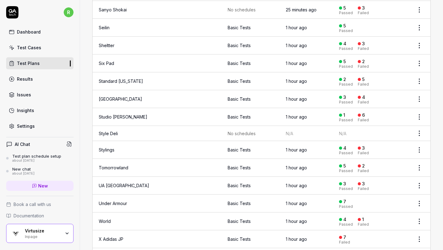
click at [110, 128] on td "Style Deli" at bounding box center [136, 133] width 86 height 15
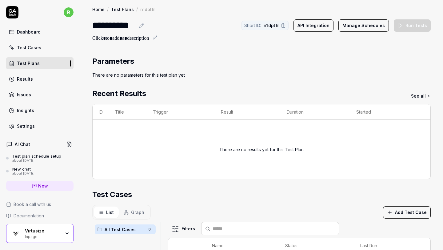
click at [422, 208] on button "Add Test Case" at bounding box center [407, 212] width 48 height 12
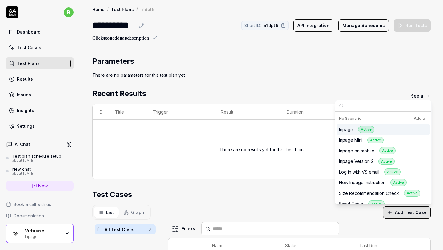
click at [420, 117] on button "Add all" at bounding box center [420, 118] width 15 height 7
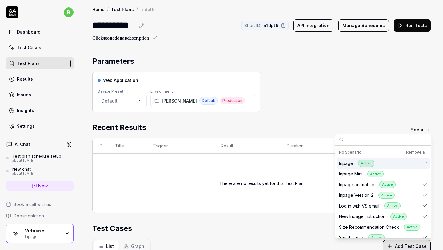
click at [296, 81] on div "Web Application Device Preset Default Environment Coen Default Production" at bounding box center [261, 92] width 339 height 40
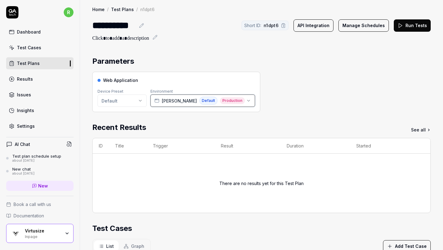
click at [246, 99] on icon "button" at bounding box center [248, 100] width 5 height 5
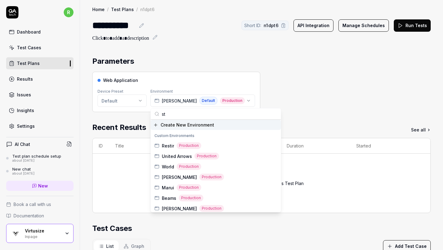
click at [208, 113] on input "st" at bounding box center [219, 113] width 115 height 11
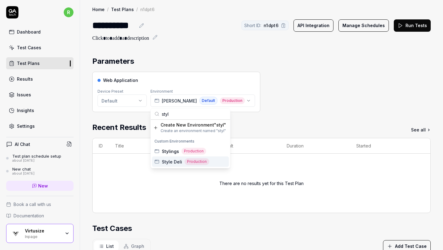
type input "styl"
click at [174, 161] on span "Style Deli" at bounding box center [172, 162] width 20 height 6
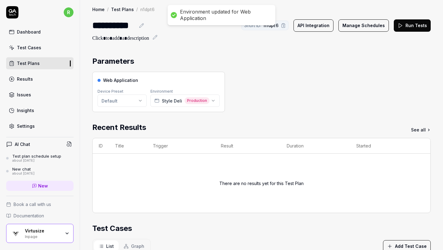
click at [243, 111] on div "Web Application Device Preset Default Environment Style Deli Production" at bounding box center [261, 92] width 339 height 40
click at [410, 25] on button "Run Tests" at bounding box center [412, 25] width 37 height 12
click at [44, 49] on link "Test Cases" at bounding box center [39, 48] width 67 height 12
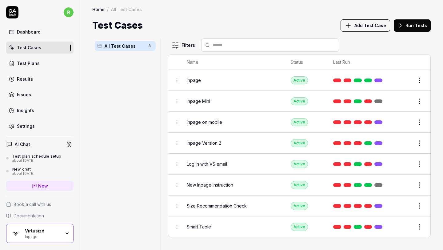
click at [49, 65] on link "Test Plans" at bounding box center [39, 63] width 67 height 12
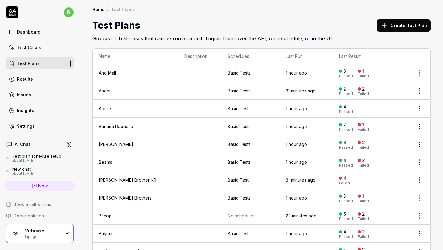
click at [393, 22] on button "Create Test Plan" at bounding box center [404, 25] width 54 height 12
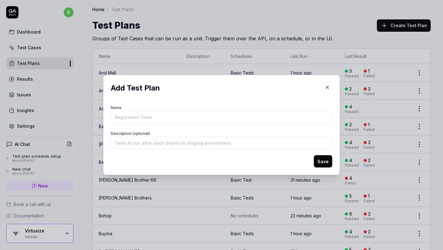
click at [214, 116] on input "Name" at bounding box center [222, 117] width 222 height 12
click at [326, 88] on icon "button" at bounding box center [328, 88] width 6 height 6
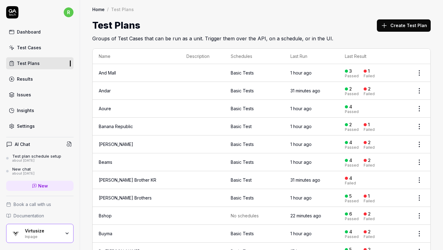
click at [398, 23] on button "Create Test Plan" at bounding box center [404, 25] width 54 height 12
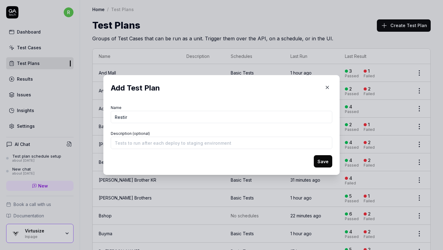
type input "Restir"
click at [324, 160] on button "Save" at bounding box center [323, 161] width 18 height 12
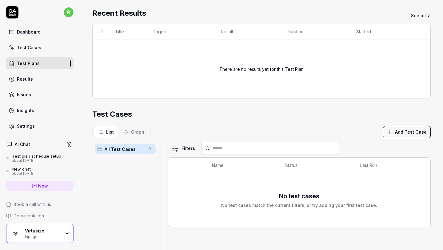
scroll to position [72, 0]
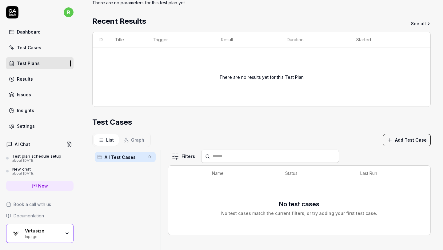
click at [402, 136] on button "Add Test Case" at bounding box center [407, 140] width 48 height 12
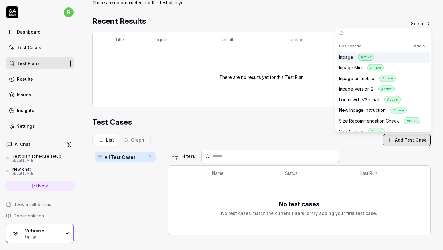
click at [417, 44] on button "Add all" at bounding box center [420, 45] width 15 height 7
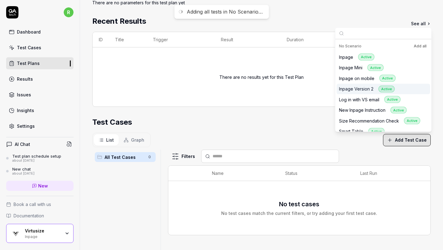
scroll to position [0, 0]
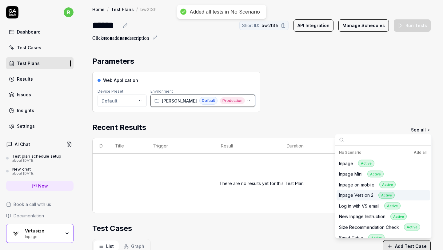
click at [220, 100] on span "Production" at bounding box center [232, 100] width 25 height 7
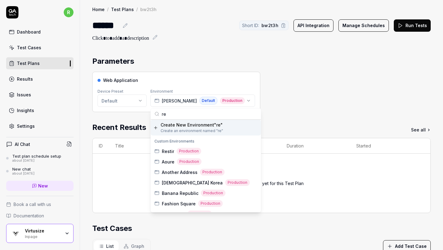
click at [190, 112] on input "re" at bounding box center [209, 113] width 95 height 11
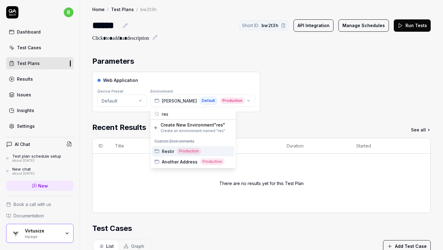
type input "res"
click at [167, 152] on span "Restir" at bounding box center [168, 151] width 12 height 6
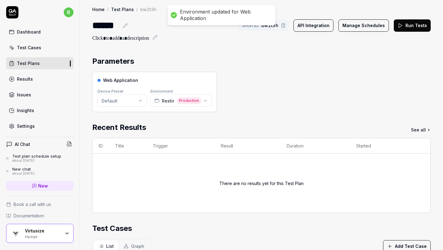
click at [299, 85] on div "Web Application Device Preset Default Environment Restir Production" at bounding box center [261, 92] width 339 height 40
click at [411, 23] on button "Run Tests" at bounding box center [412, 25] width 37 height 12
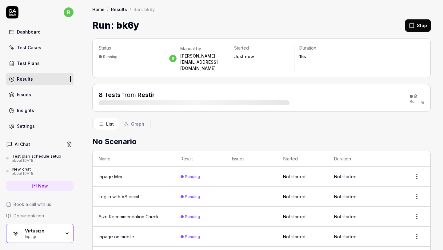
click at [23, 66] on div "Test Plans" at bounding box center [28, 63] width 23 height 6
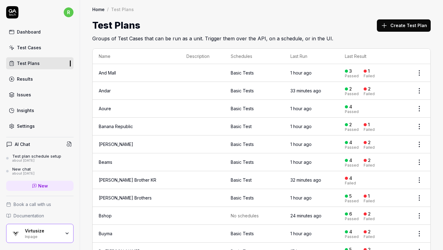
click at [344, 24] on div "Test Plans Create Test Plan" at bounding box center [261, 25] width 339 height 14
